Goal: Find specific fact: Find specific page/section

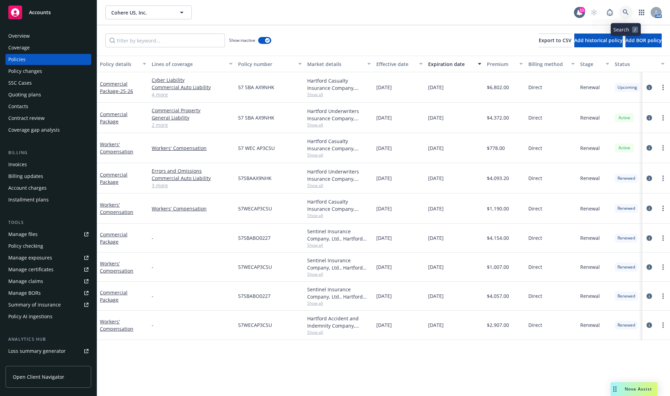
click at [628, 10] on icon at bounding box center [625, 12] width 6 height 6
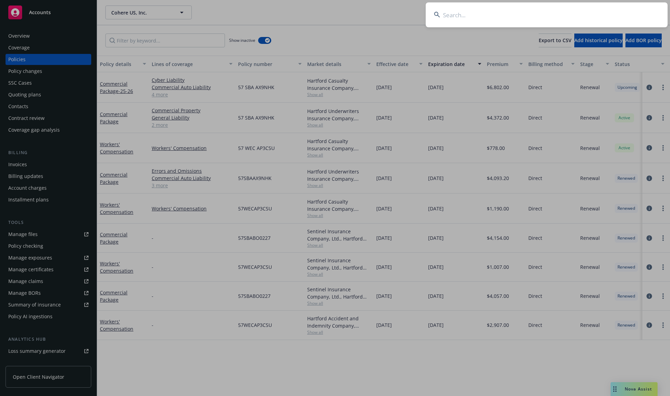
click at [468, 16] on input at bounding box center [547, 14] width 242 height 25
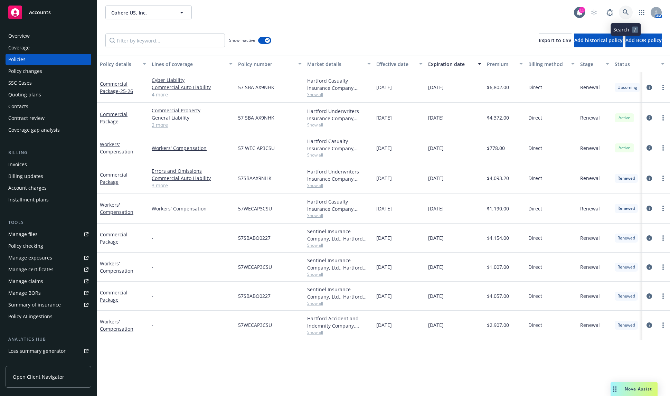
click at [624, 8] on link at bounding box center [626, 13] width 14 height 14
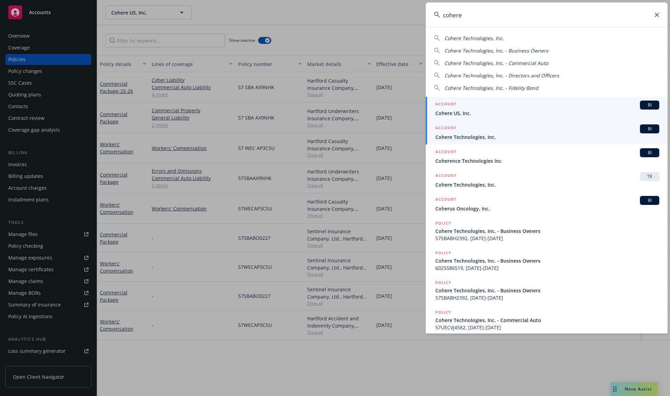
type input "cohere"
click at [531, 127] on div "ACCOUNT BI" at bounding box center [547, 128] width 224 height 9
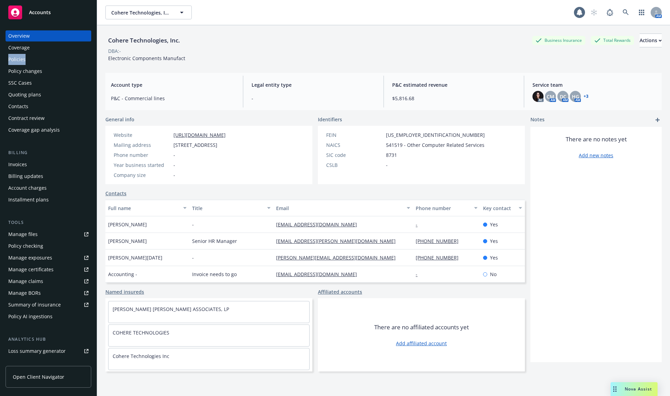
click at [47, 54] on div "Overview Coverage Policies Policy changes SSC Cases Quoting plans Contacts Cont…" at bounding box center [49, 82] width 86 height 105
click at [50, 58] on div "Policies" at bounding box center [48, 59] width 80 height 11
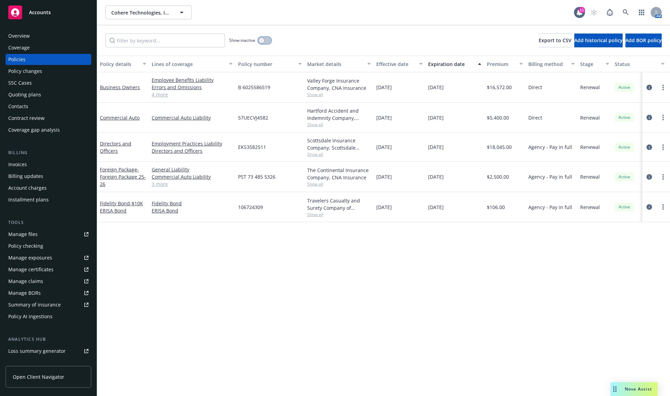
click at [263, 39] on div "button" at bounding box center [261, 40] width 5 height 5
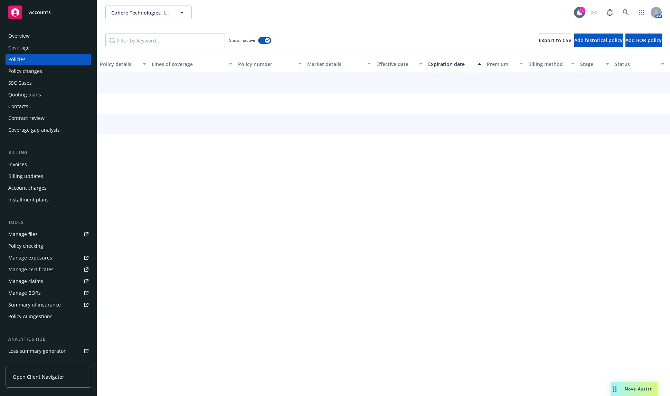
click at [440, 66] on div "Expiration date" at bounding box center [451, 63] width 46 height 7
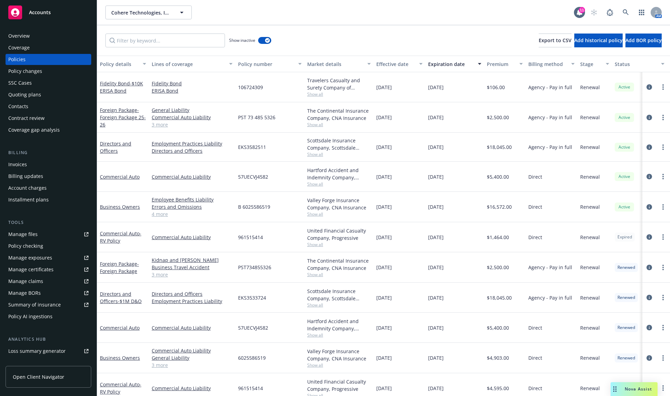
click at [255, 237] on span "961515414" at bounding box center [250, 237] width 25 height 7
copy span "961515414"
